Goal: Book appointment/travel/reservation

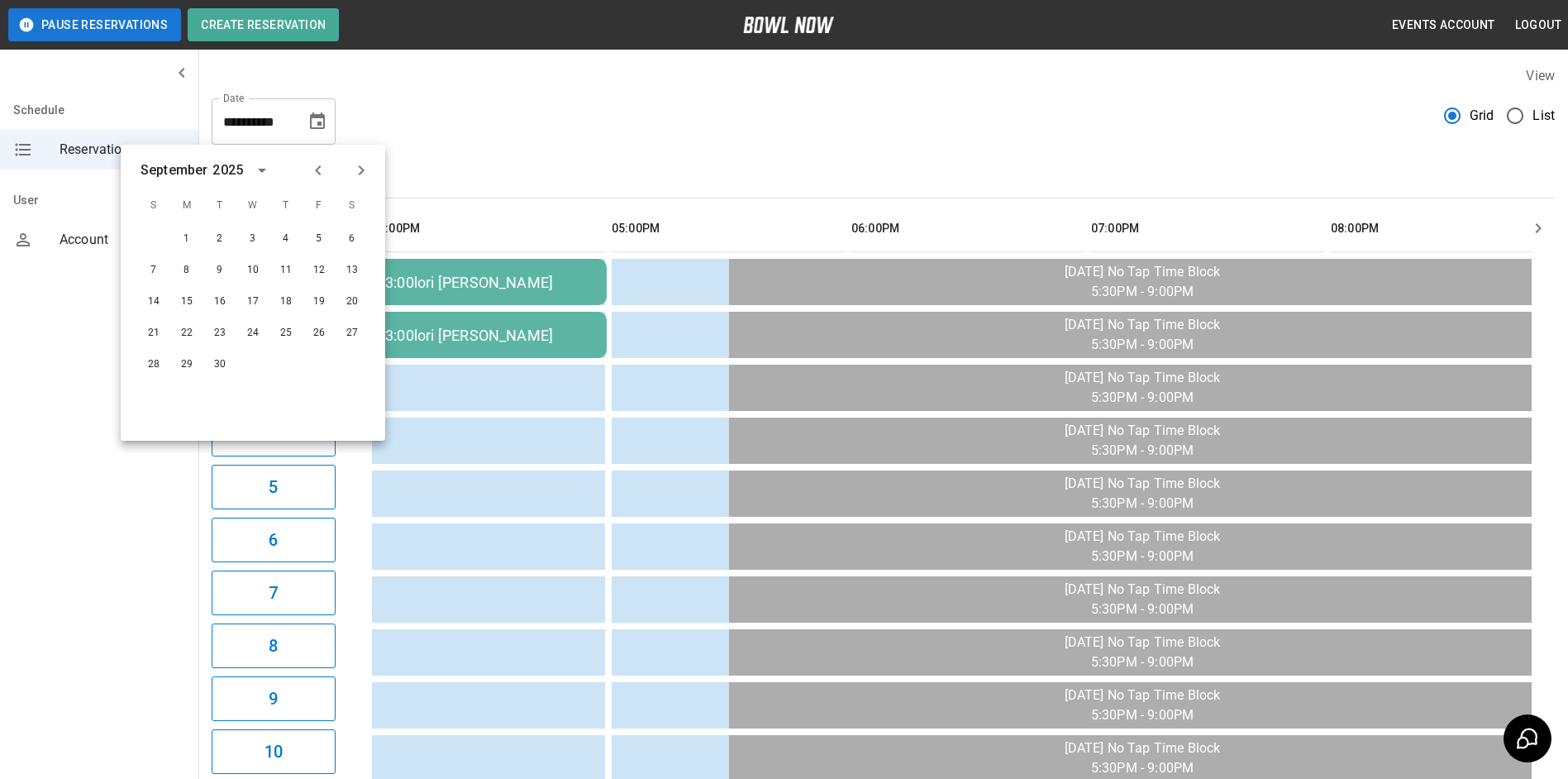
click at [410, 116] on div "**********" at bounding box center [883, 114] width 1343 height 59
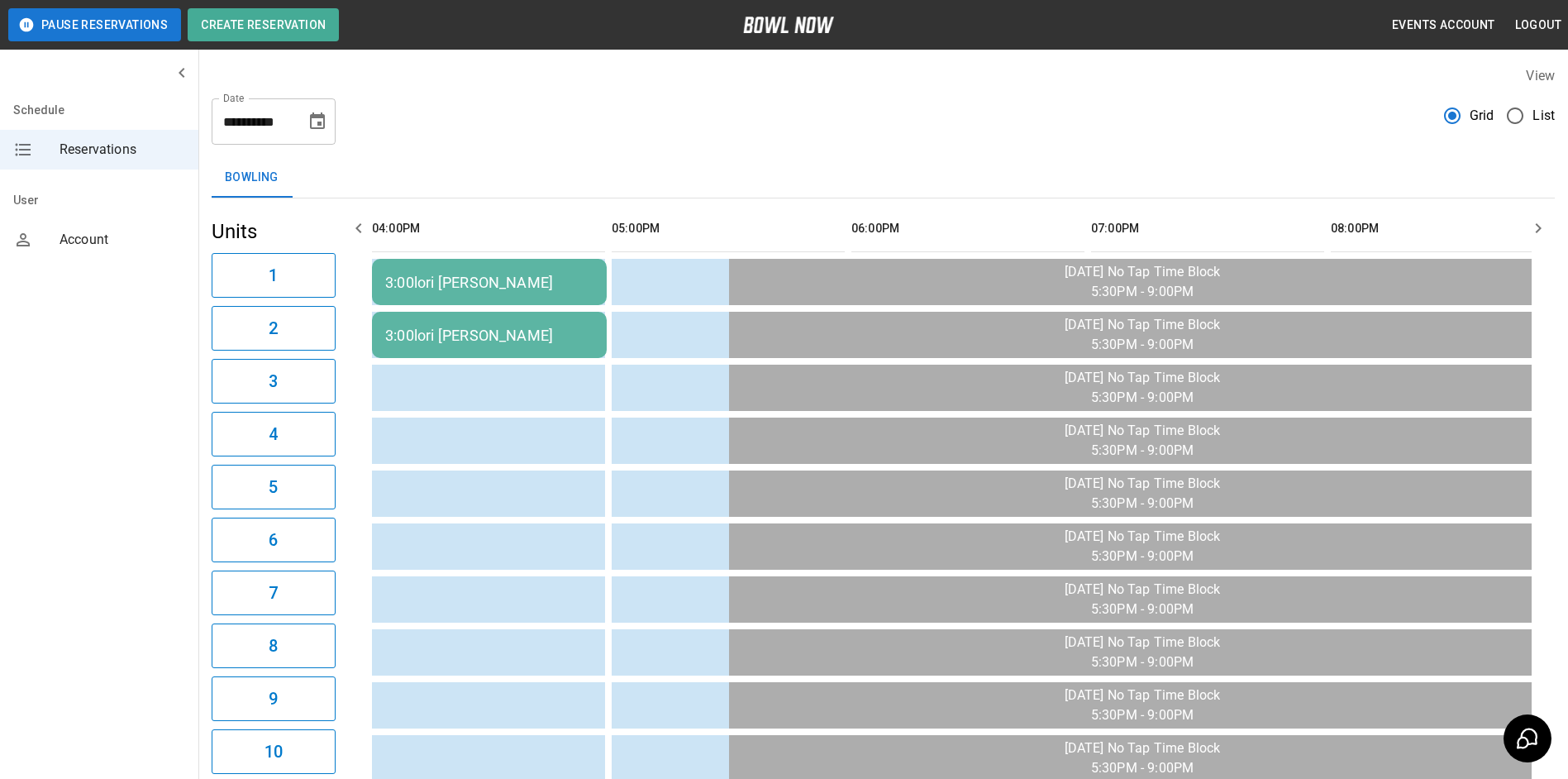
click at [324, 134] on button "Choose date, selected date is Oct 23, 2025" at bounding box center [317, 122] width 33 height 33
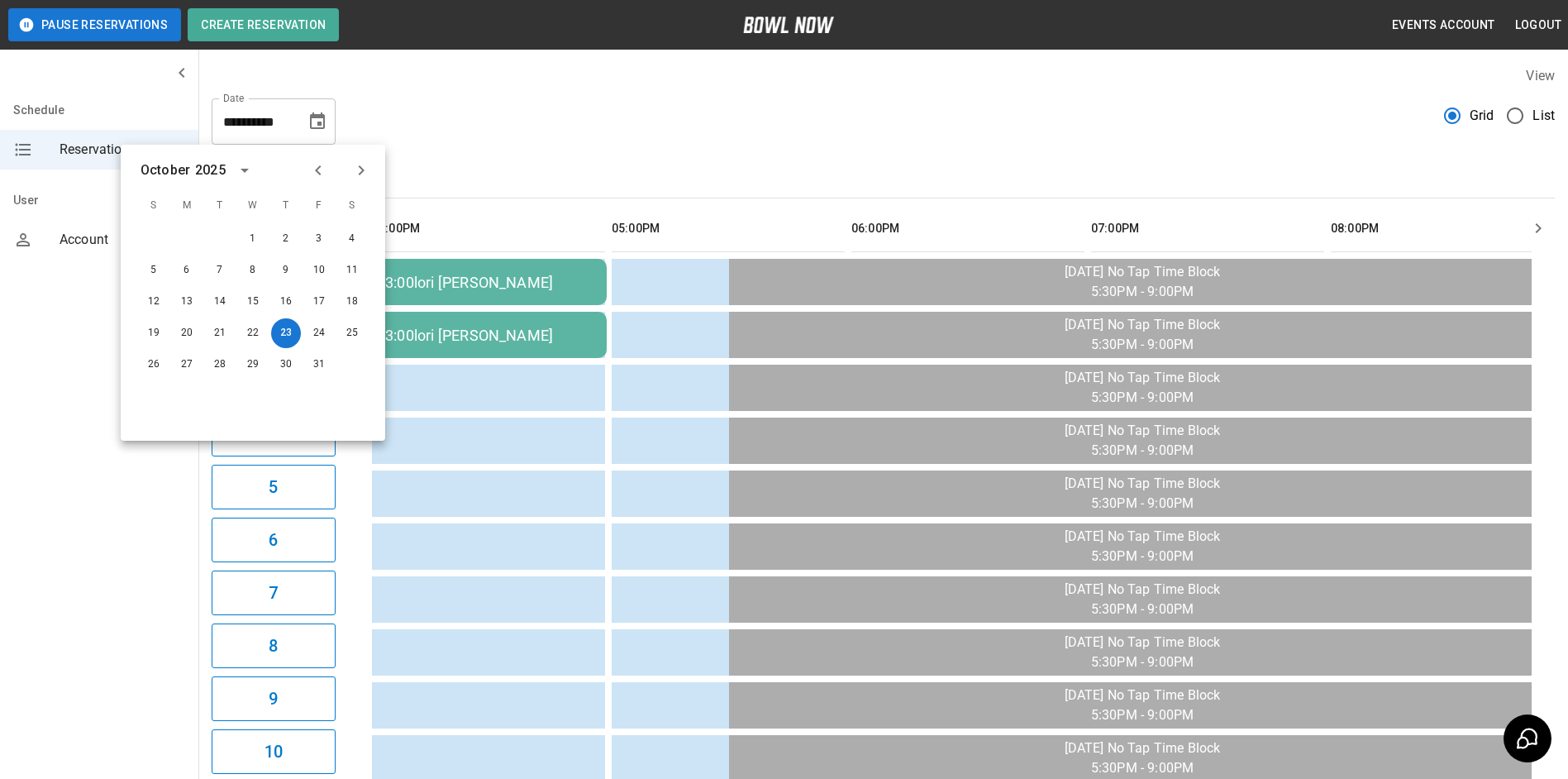
click at [367, 170] on icon "Next month" at bounding box center [362, 170] width 20 height 20
drag, startPoint x: 339, startPoint y: 173, endPoint x: 321, endPoint y: 173, distance: 18.0
click at [323, 173] on div at bounding box center [339, 170] width 71 height 28
click at [321, 173] on icon "Previous month" at bounding box center [318, 170] width 20 height 20
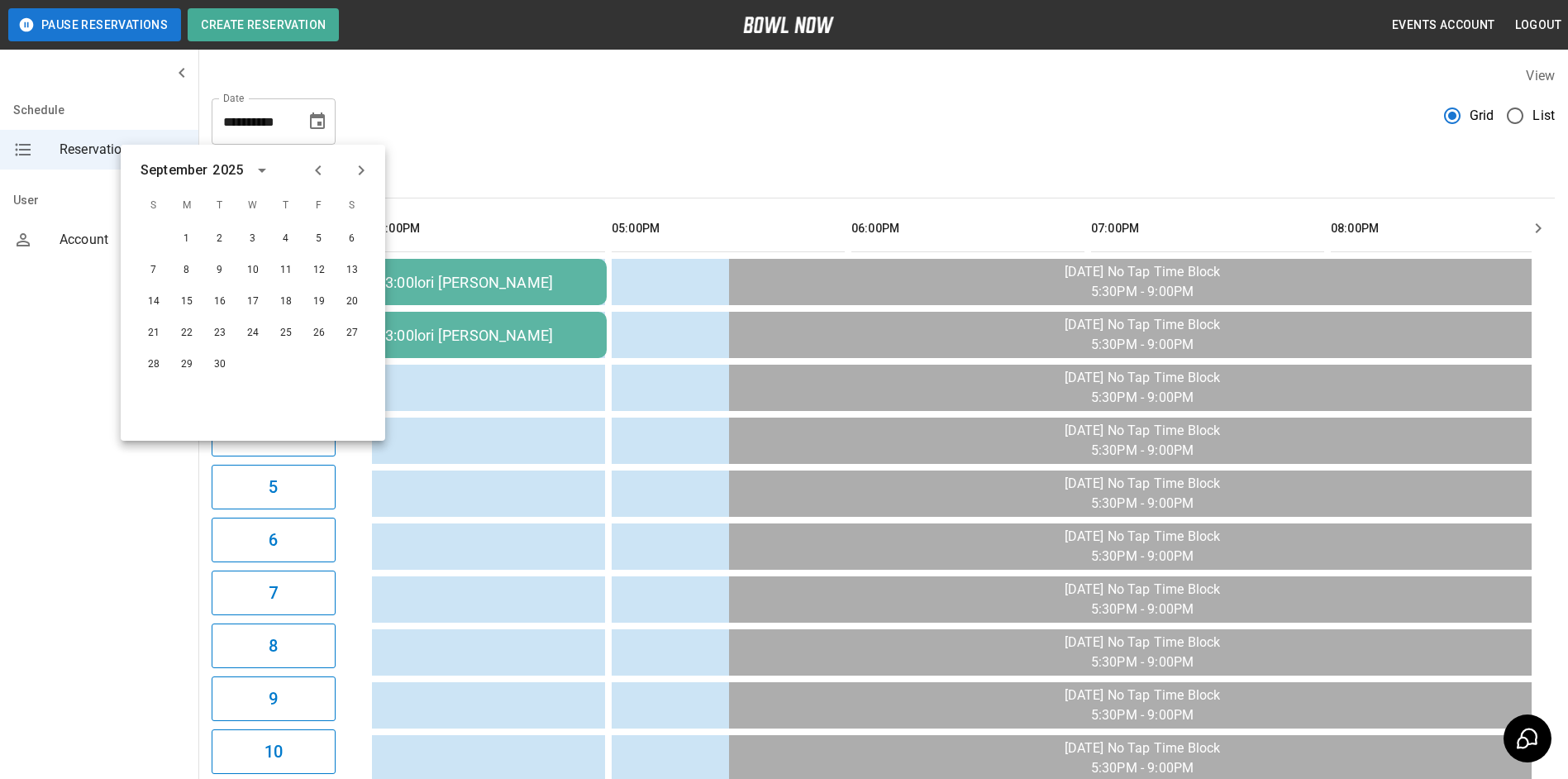
click at [321, 173] on icon "Previous month" at bounding box center [318, 170] width 20 height 20
click at [361, 174] on icon "Next month" at bounding box center [362, 170] width 6 height 10
click at [155, 336] on button "21" at bounding box center [154, 333] width 30 height 30
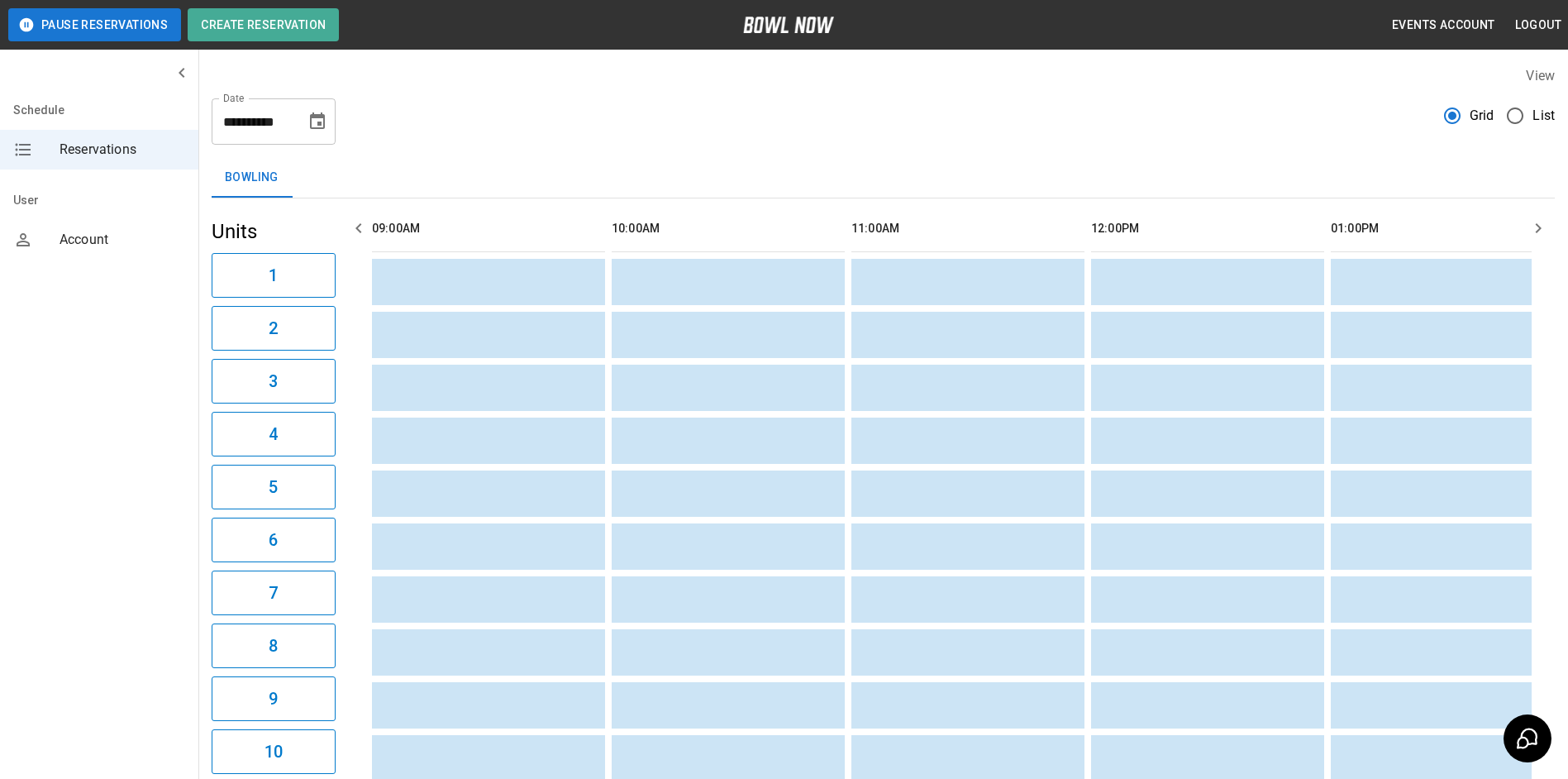
type input "**********"
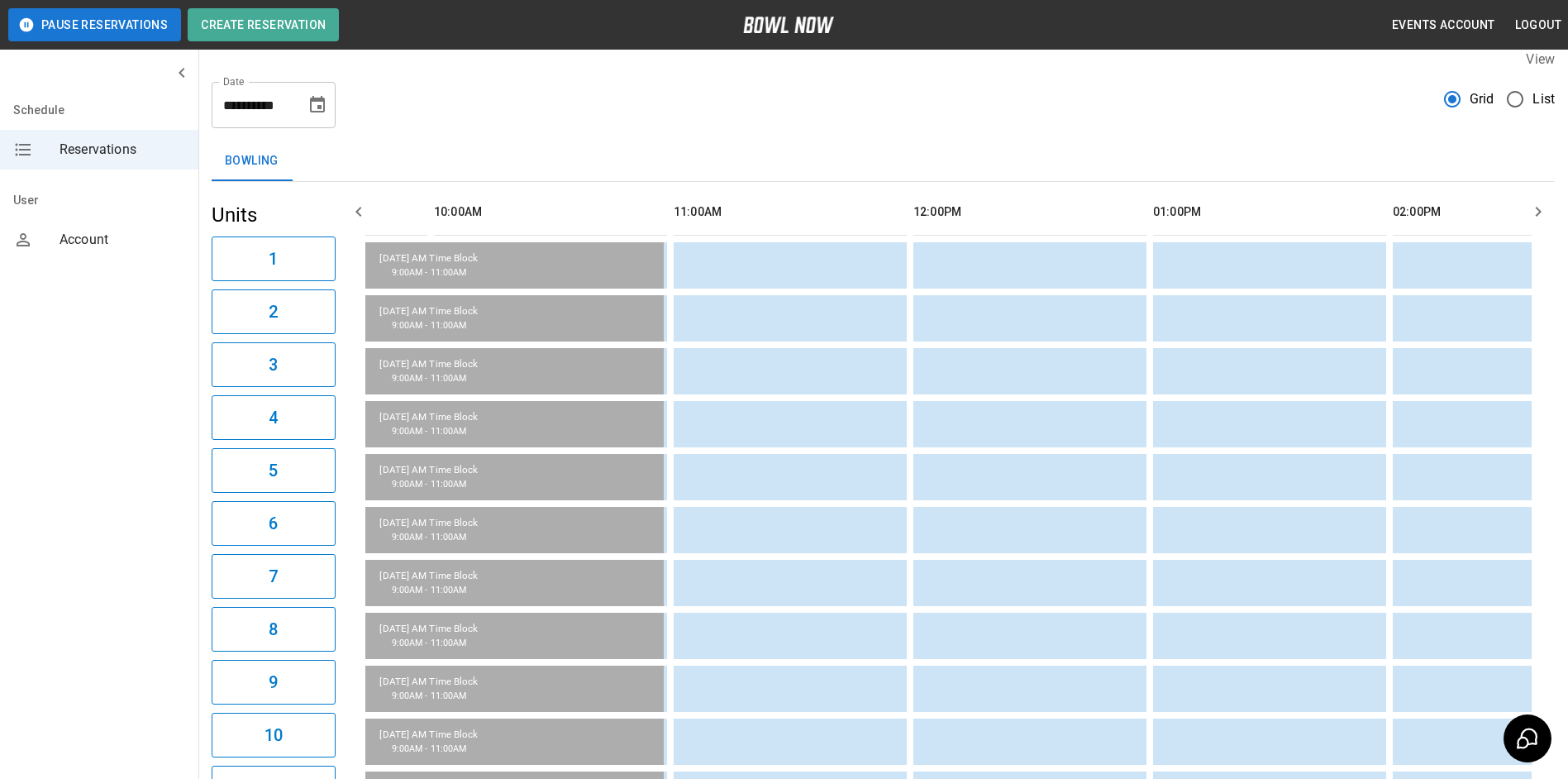
scroll to position [15, 0]
